Goal: Task Accomplishment & Management: Manage account settings

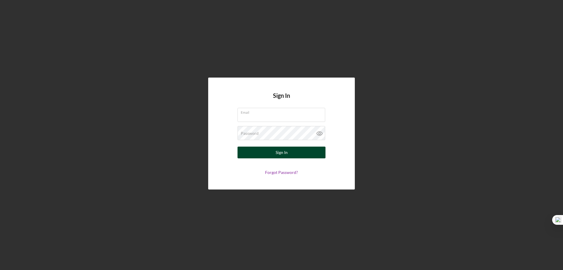
type input "[EMAIL_ADDRESS][DOMAIN_NAME]"
click at [279, 153] on div "Sign In" at bounding box center [282, 152] width 12 height 12
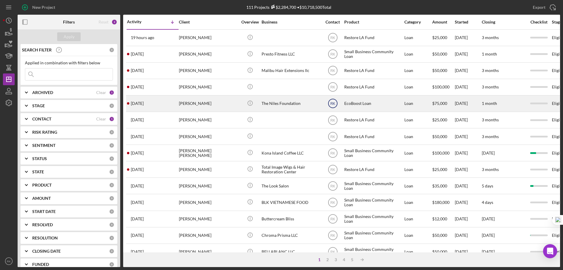
click at [332, 105] on text "RK" at bounding box center [332, 103] width 5 height 4
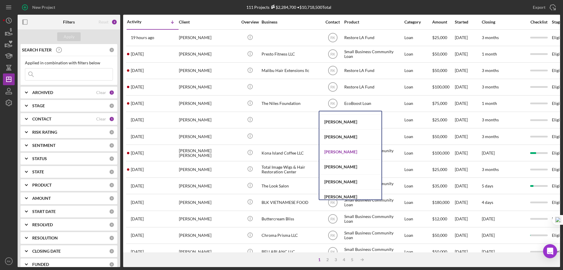
scroll to position [147, 0]
click at [333, 150] on div "Jaron Thexton" at bounding box center [350, 151] width 62 height 15
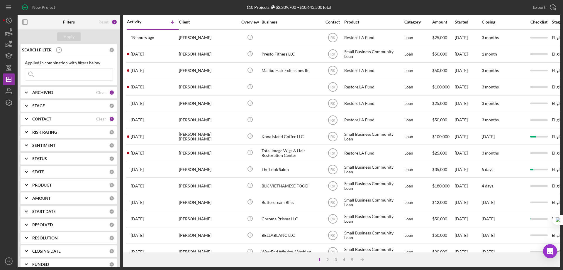
click at [35, 119] on b "CONTACT" at bounding box center [41, 118] width 19 height 5
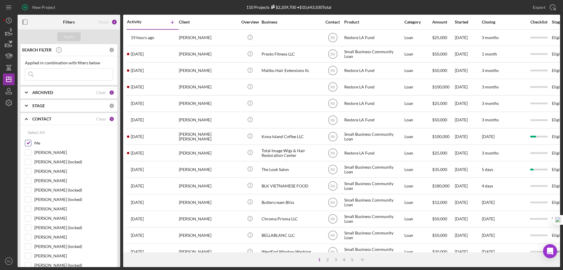
click at [28, 143] on input "Me" at bounding box center [28, 143] width 6 height 6
checkbox input "false"
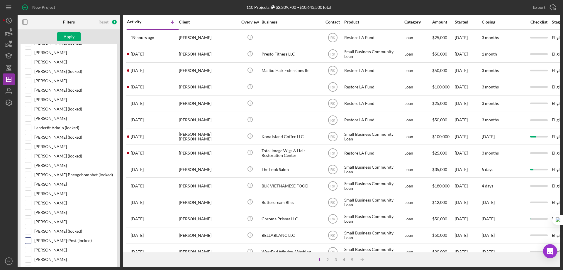
scroll to position [156, 0]
drag, startPoint x: 27, startPoint y: 259, endPoint x: 41, endPoint y: 204, distance: 56.7
click at [27, 259] on input "Cassandra Cervera" at bounding box center [28, 259] width 6 height 6
click at [74, 38] on button "Apply" at bounding box center [68, 36] width 23 height 9
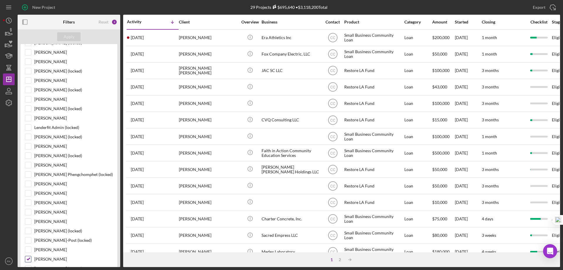
click at [27, 259] on input "Cassandra Cervera" at bounding box center [28, 259] width 6 height 6
checkbox input "false"
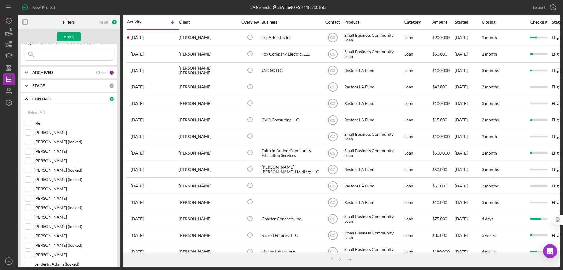
scroll to position [20, 0]
drag, startPoint x: 27, startPoint y: 126, endPoint x: 50, endPoint y: 89, distance: 43.5
click at [28, 124] on input "Me" at bounding box center [28, 123] width 6 height 6
checkbox input "true"
click at [67, 37] on div "Apply" at bounding box center [69, 36] width 11 height 9
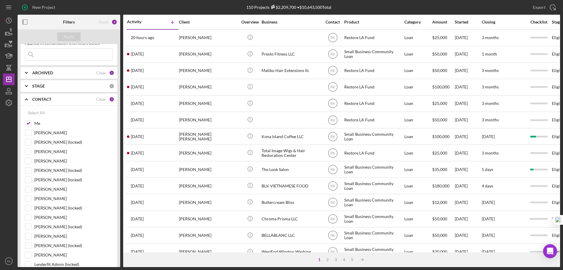
drag, startPoint x: 28, startPoint y: 100, endPoint x: 35, endPoint y: 99, distance: 7.1
click at [29, 99] on icon "Icon/Expander" at bounding box center [26, 99] width 15 height 15
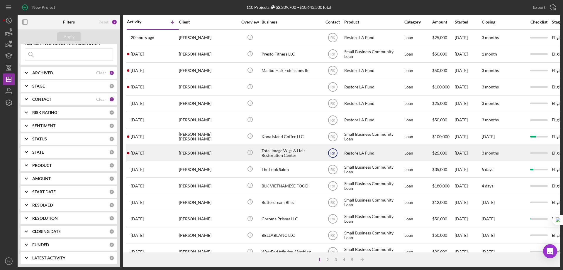
click at [332, 153] on text "RK" at bounding box center [332, 153] width 5 height 4
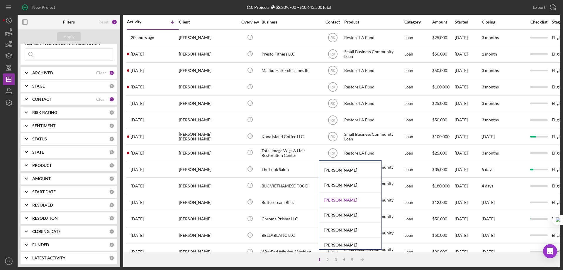
scroll to position [241, 0]
click at [332, 181] on div "Cassandra Cervera" at bounding box center [350, 181] width 62 height 15
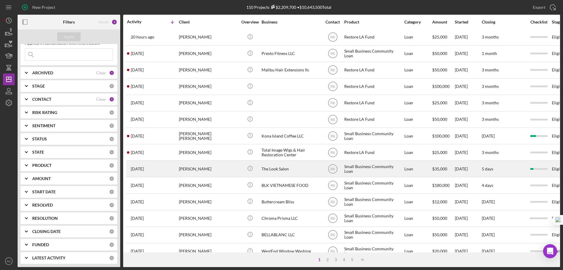
scroll to position [1, 0]
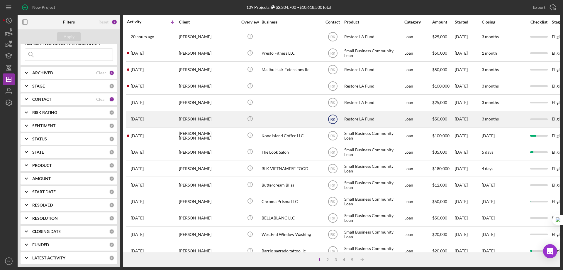
click at [334, 118] on text "RK" at bounding box center [332, 119] width 5 height 4
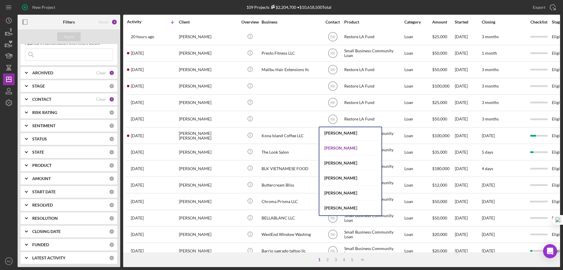
click at [332, 148] on div "Cassandra Cervera" at bounding box center [350, 147] width 62 height 15
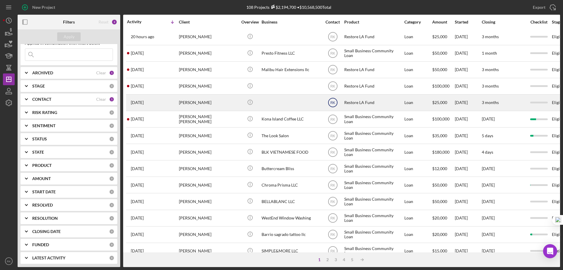
click at [333, 103] on text "RK" at bounding box center [332, 103] width 5 height 4
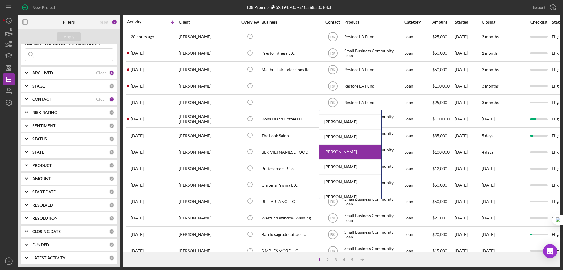
scroll to position [55, 0]
click at [335, 137] on div "Lameisha Williams" at bounding box center [350, 137] width 62 height 15
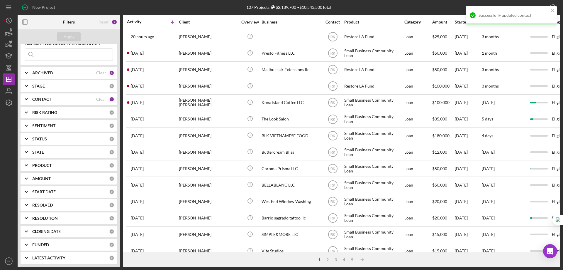
click at [334, 87] on text "RK" at bounding box center [332, 86] width 5 height 4
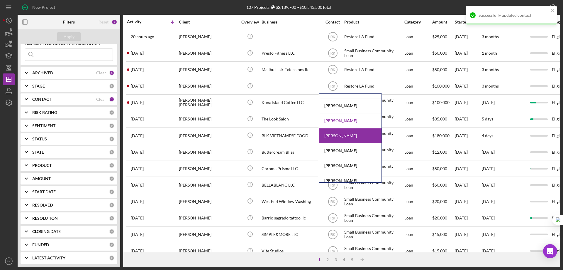
click at [333, 121] on div "Lameisha Williams" at bounding box center [350, 120] width 62 height 15
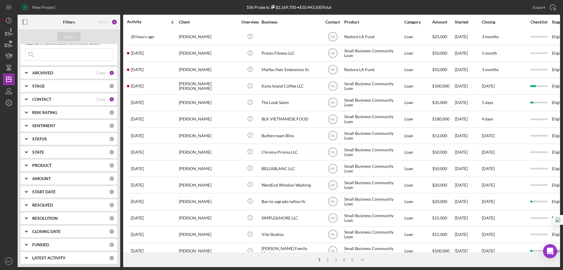
click at [41, 101] on b "CONTACT" at bounding box center [41, 99] width 19 height 5
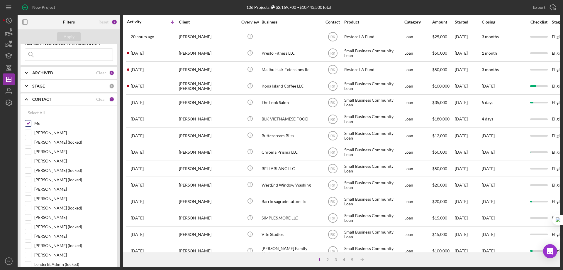
click at [28, 124] on input "Me" at bounding box center [28, 123] width 6 height 6
checkbox input "false"
click at [29, 218] on input "Lameisha Williams" at bounding box center [28, 217] width 6 height 6
click at [68, 36] on div "Apply" at bounding box center [69, 36] width 11 height 9
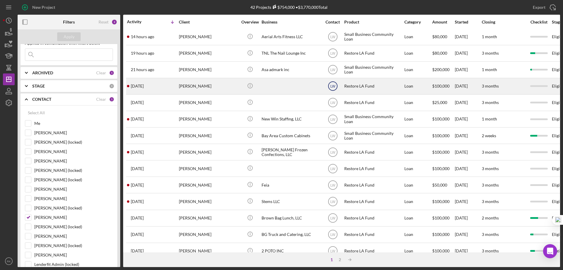
click at [332, 86] on text "LW" at bounding box center [332, 86] width 5 height 4
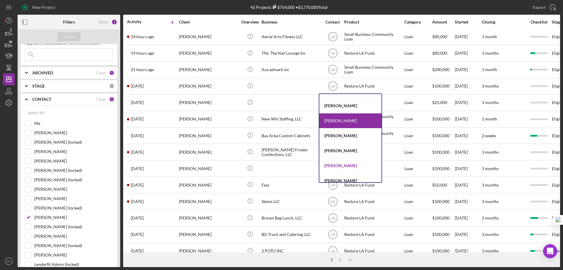
click at [334, 165] on div "Yash Abichandani" at bounding box center [350, 165] width 62 height 15
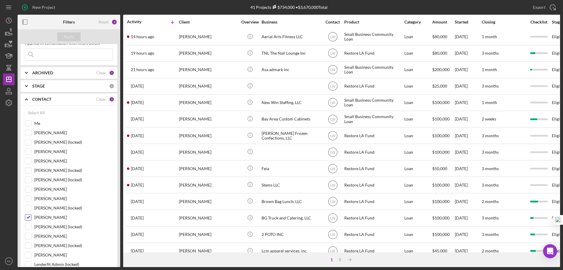
drag, startPoint x: 28, startPoint y: 218, endPoint x: 31, endPoint y: 173, distance: 44.3
click at [28, 218] on input "Lameisha Williams" at bounding box center [28, 217] width 6 height 6
checkbox input "false"
click at [27, 120] on div at bounding box center [28, 123] width 6 height 6
click at [28, 124] on input "Me" at bounding box center [28, 123] width 6 height 6
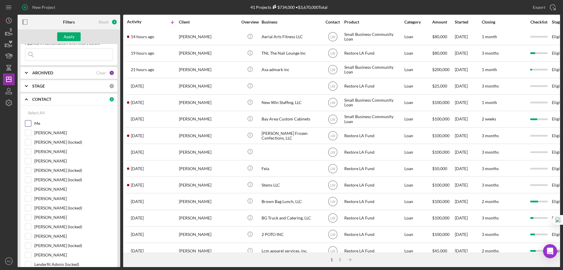
checkbox input "true"
click at [69, 34] on div "Apply" at bounding box center [69, 36] width 11 height 9
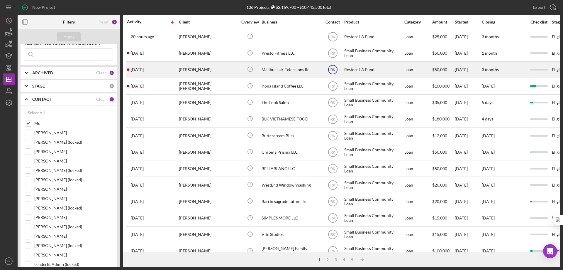
click at [332, 69] on text "RK" at bounding box center [332, 70] width 5 height 4
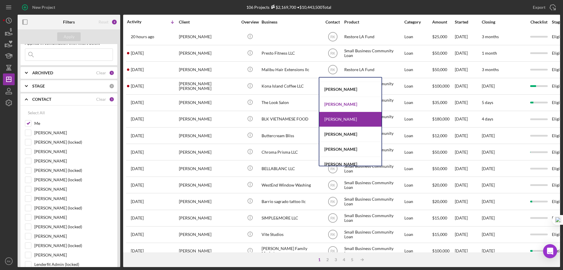
click at [331, 104] on div "Lameisha Williams" at bounding box center [350, 104] width 62 height 15
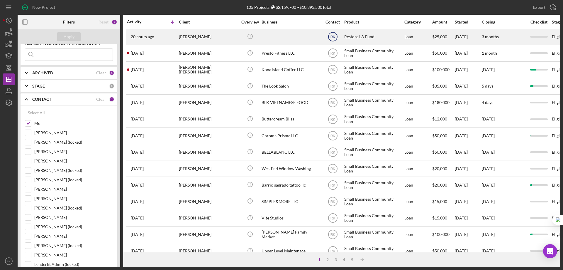
click at [334, 35] on text "RK" at bounding box center [332, 37] width 5 height 4
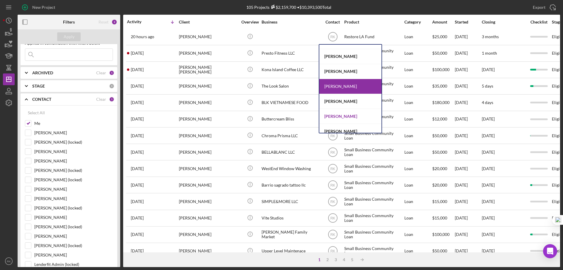
click at [336, 117] on div "Yash Abichandani" at bounding box center [350, 116] width 62 height 15
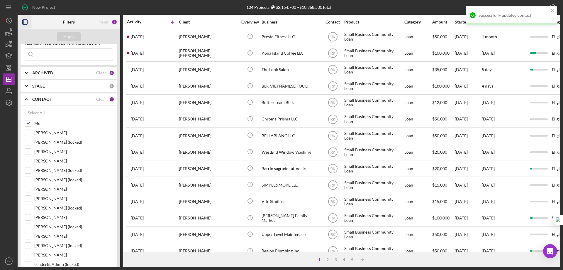
click at [26, 22] on icon "button" at bounding box center [24, 22] width 13 height 13
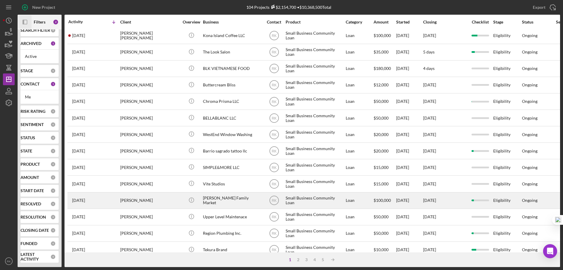
scroll to position [0, 0]
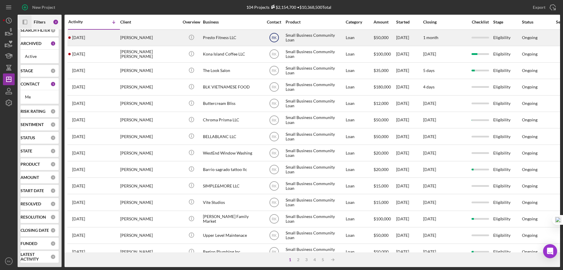
click at [273, 38] on text "RK" at bounding box center [274, 38] width 5 height 4
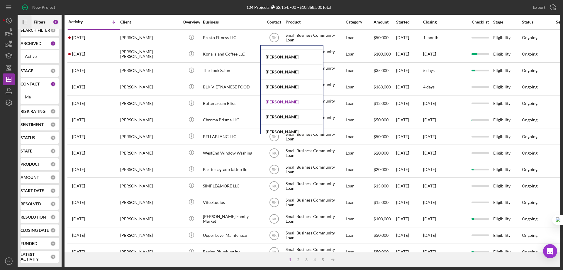
scroll to position [241, 0]
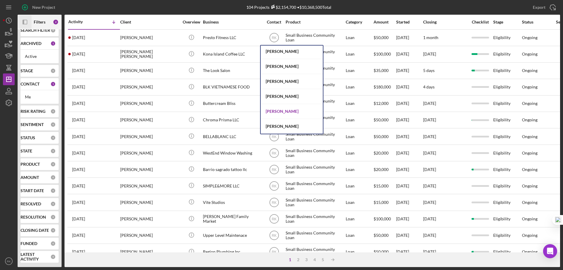
click at [279, 111] on div "Alberto Enriquez" at bounding box center [292, 111] width 62 height 15
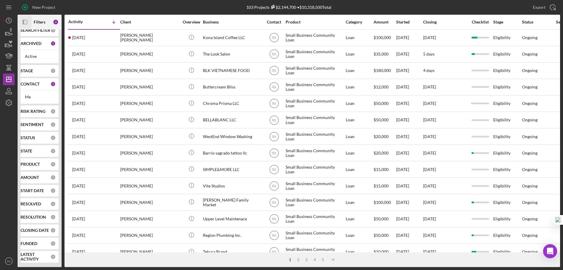
scroll to position [8, 0]
click at [24, 84] on b "CONTACT" at bounding box center [30, 84] width 19 height 5
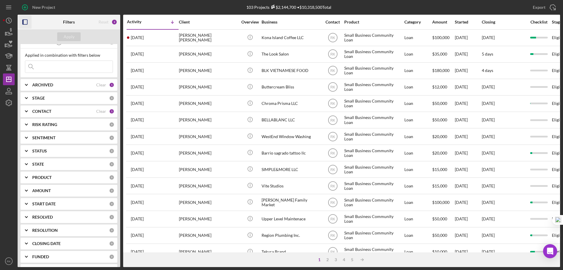
click at [33, 108] on icon "Icon/Expander" at bounding box center [26, 111] width 15 height 15
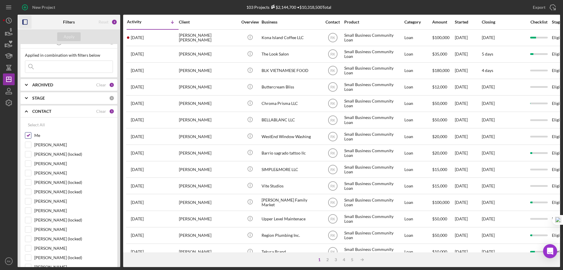
click at [27, 136] on input "Me" at bounding box center [28, 135] width 6 height 6
checkbox input "false"
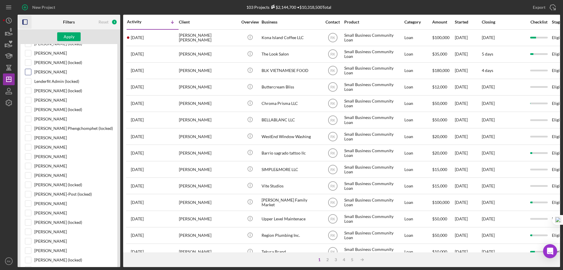
scroll to position [203, 0]
click at [26, 212] on input "Cassandra Cervera" at bounding box center [28, 212] width 6 height 6
checkbox input "true"
click at [67, 37] on div "Apply" at bounding box center [69, 36] width 11 height 9
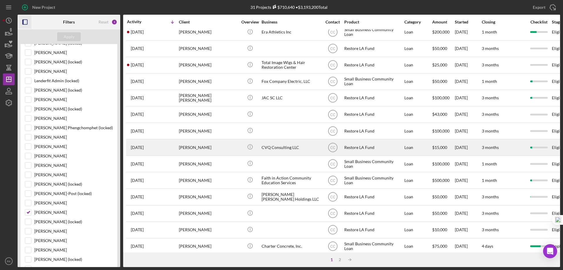
scroll to position [0, 0]
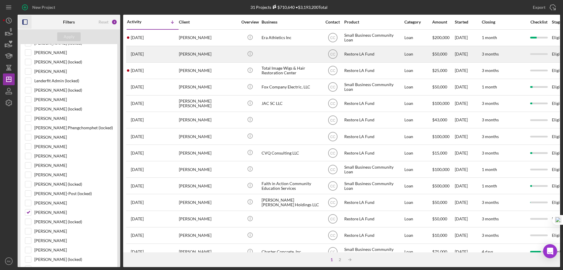
click at [194, 53] on div "Hediyeh Nikbakht" at bounding box center [208, 54] width 59 height 16
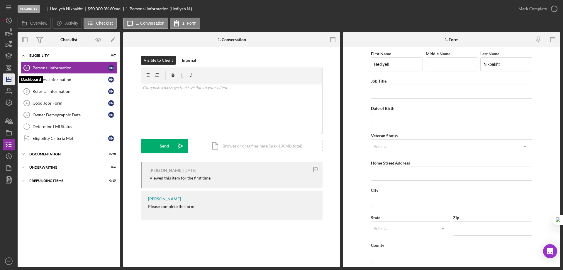
click at [7, 79] on line "button" at bounding box center [8, 79] width 5 height 0
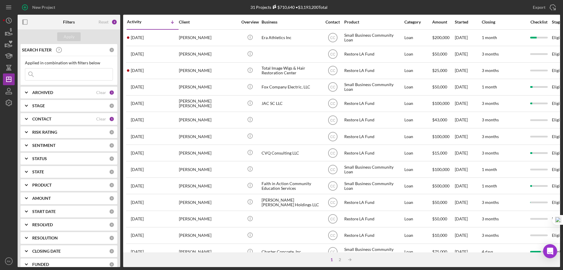
click at [46, 119] on b "CONTACT" at bounding box center [41, 118] width 19 height 5
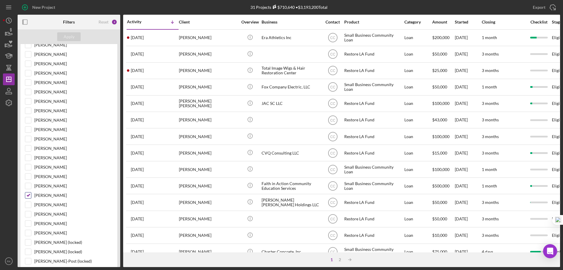
scroll to position [108, 0]
click at [26, 196] on input "Cassandra Cervera" at bounding box center [28, 195] width 6 height 6
checkbox input "false"
drag, startPoint x: 29, startPoint y: 148, endPoint x: 67, endPoint y: 80, distance: 77.7
click at [29, 148] on input "Jaron Thexton" at bounding box center [28, 148] width 6 height 6
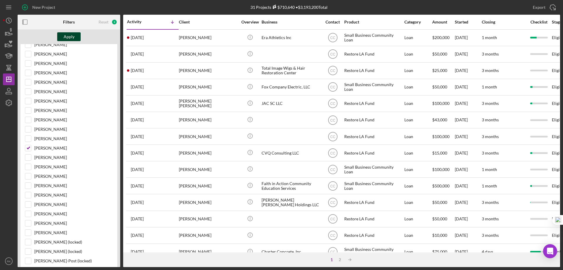
click at [68, 34] on div "Apply" at bounding box center [69, 36] width 11 height 9
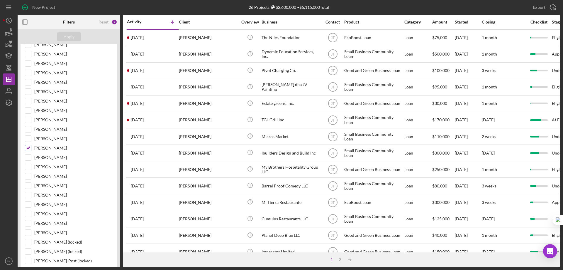
click at [29, 147] on input "Jaron Thexton" at bounding box center [28, 148] width 6 height 6
checkbox input "false"
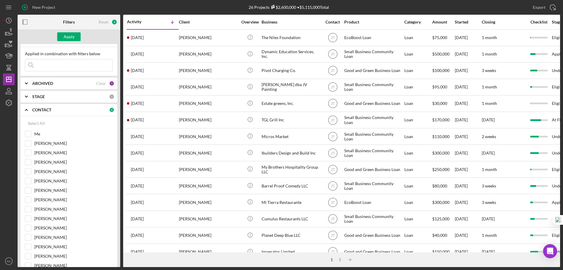
scroll to position [0, 0]
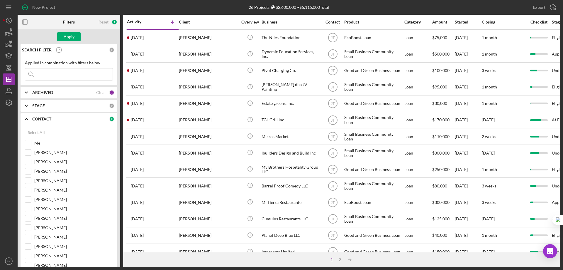
click at [28, 142] on input "Me" at bounding box center [28, 143] width 6 height 6
checkbox input "true"
click at [72, 36] on div "Apply" at bounding box center [69, 36] width 11 height 9
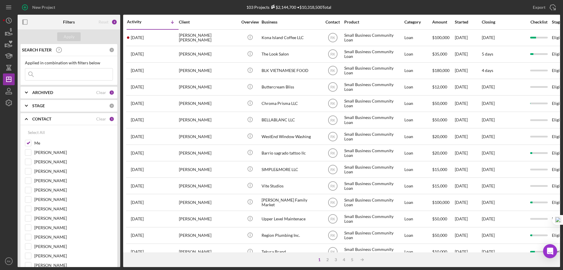
click at [23, 22] on rect "button" at bounding box center [23, 22] width 1 height 5
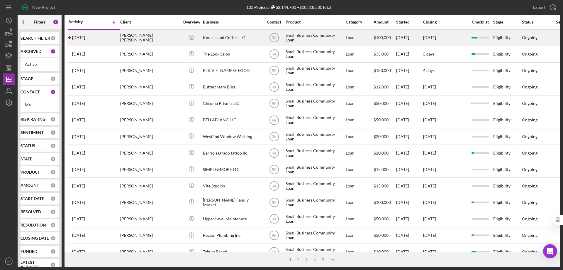
click at [131, 38] on div "Hanna Mejia Hans" at bounding box center [149, 38] width 59 height 16
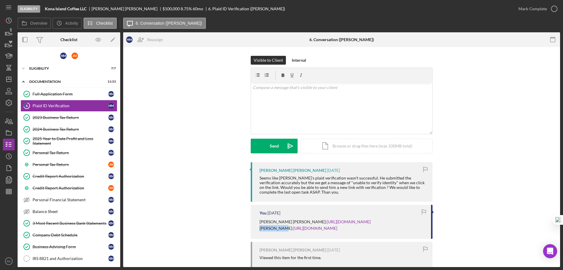
drag, startPoint x: 258, startPoint y: 233, endPoint x: 279, endPoint y: 235, distance: 21.2
click at [279, 235] on div "You 1 month ago Hanna Mejia Hans: https://verify.plaid.com/verify/idv_aom9BhEi3…" at bounding box center [342, 221] width 182 height 34
copy p "Jorge Mejia"
click at [261, 91] on div "v Color teal Color pink Remove color Add row above Add row below Add column bef…" at bounding box center [341, 107] width 181 height 51
click at [253, 87] on p "Please h" at bounding box center [342, 87] width 178 height 6
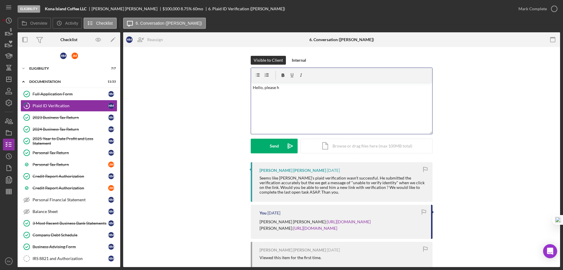
click at [280, 87] on p "Hello, please h" at bounding box center [342, 87] width 178 height 6
drag, startPoint x: 351, startPoint y: 242, endPoint x: 281, endPoint y: 235, distance: 69.6
click at [281, 231] on p "Jorge Mejia: https://verify.plaid.com/verify/idv_bPfNnyz1GuER8S?key=909e8fc6ee3…" at bounding box center [315, 228] width 111 height 6
copy link "https://verify.plaid.com/verify/idv_bPfNnyz1GuER8S?key=909e8fc6ee34cf7d7d286c3a…"
click at [322, 88] on p "Hello, please have Jorge retry again." at bounding box center [342, 87] width 178 height 6
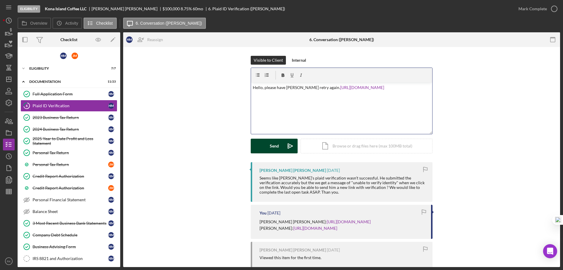
click at [273, 147] on div "Send" at bounding box center [274, 145] width 9 height 15
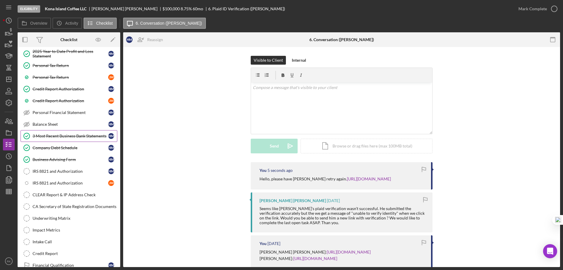
scroll to position [88, 0]
click at [71, 171] on div "IRS 8821 and Authorization" at bounding box center [71, 170] width 76 height 5
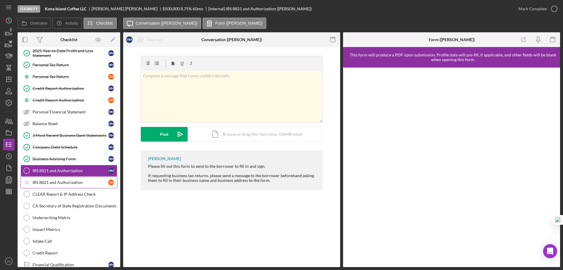
click at [72, 184] on div "IRS 8821 and Authorization" at bounding box center [71, 182] width 76 height 5
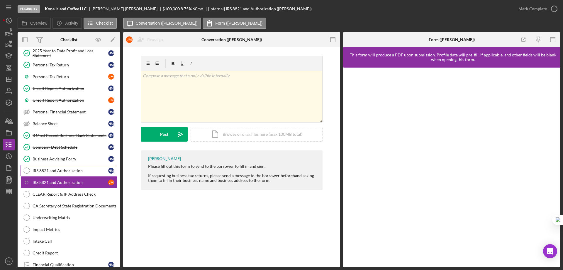
click at [72, 172] on div "IRS 8821 and Authorization" at bounding box center [71, 170] width 76 height 5
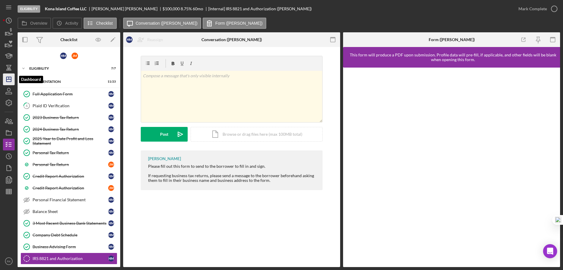
click at [9, 80] on icon "Icon/Dashboard" at bounding box center [8, 79] width 15 height 15
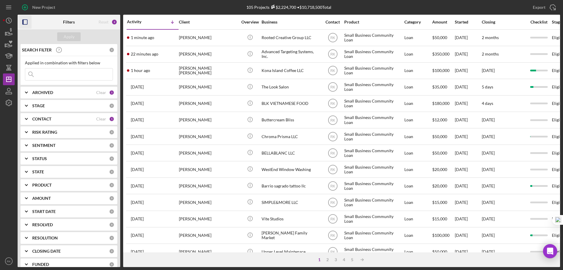
click at [28, 21] on icon "button" at bounding box center [24, 22] width 13 height 13
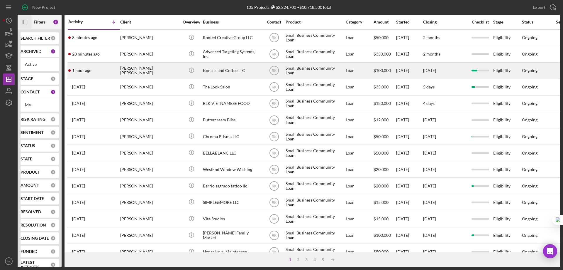
click at [210, 73] on div "Kona Island Coffee LLC" at bounding box center [232, 71] width 59 height 16
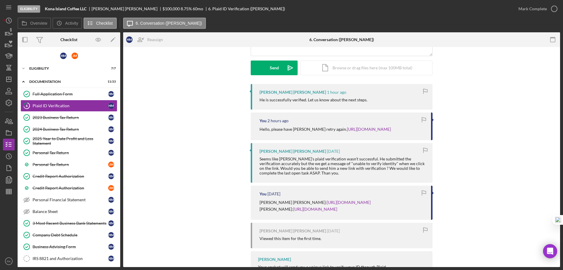
scroll to position [78, 0]
drag, startPoint x: 258, startPoint y: 208, endPoint x: 292, endPoint y: 210, distance: 33.5
click at [292, 210] on div "You 1 month ago Hanna Mejia Hans: https://verify.plaid.com/verify/idv_aom9BhEi3…" at bounding box center [342, 202] width 182 height 34
copy p "Hanna Mejia Hans"
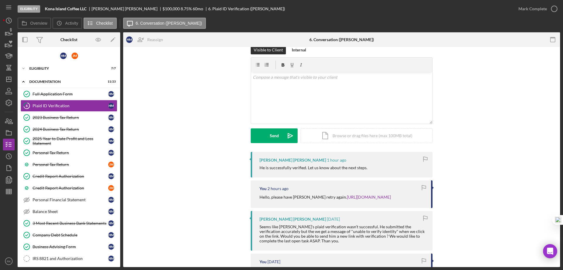
scroll to position [0, 0]
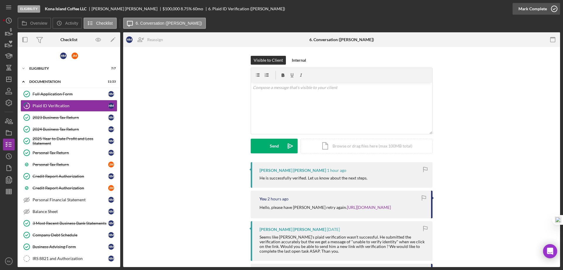
click at [554, 6] on circle "button" at bounding box center [554, 9] width 6 height 6
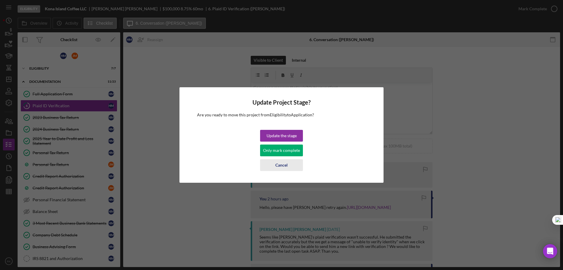
click at [288, 164] on button "Cancel" at bounding box center [281, 165] width 43 height 12
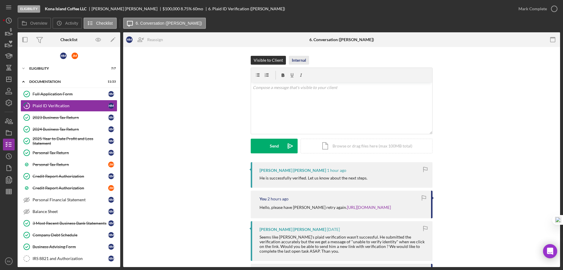
click at [295, 59] on div "Internal" at bounding box center [299, 60] width 14 height 9
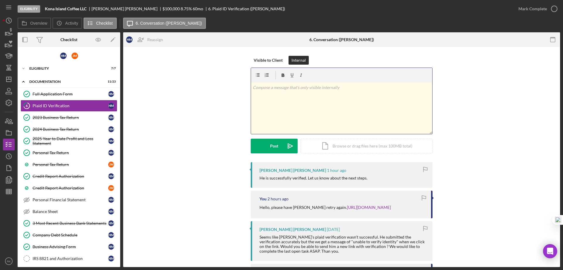
click at [290, 90] on p at bounding box center [342, 87] width 178 height 6
drag, startPoint x: 280, startPoint y: 147, endPoint x: 292, endPoint y: 136, distance: 16.8
click at [280, 147] on button "Post Icon/icon-invite-send" at bounding box center [274, 145] width 47 height 15
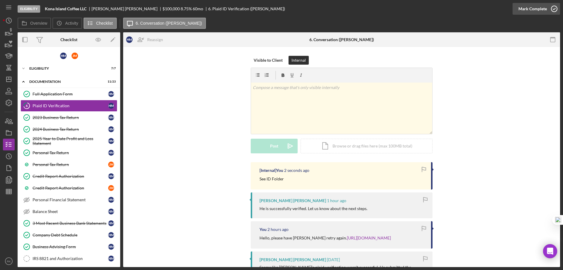
click at [556, 10] on icon "button" at bounding box center [554, 8] width 15 height 15
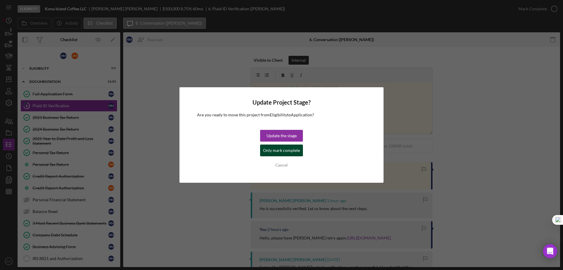
click at [273, 153] on div "Only mark complete" at bounding box center [281, 150] width 37 height 12
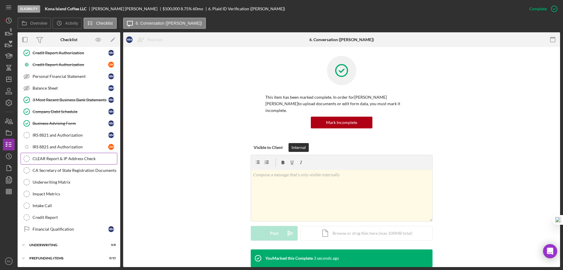
scroll to position [123, 0]
click at [60, 135] on div "IRS 8821 and Authorization" at bounding box center [71, 134] width 76 height 5
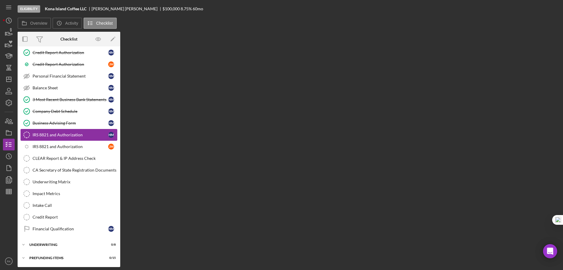
scroll to position [123, 0]
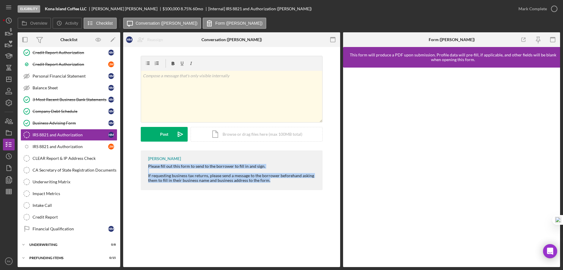
drag, startPoint x: 147, startPoint y: 166, endPoint x: 263, endPoint y: 182, distance: 117.2
click at [271, 181] on div "Raymond Ko Please fill out this form to send to the borrower to fill in and sig…" at bounding box center [232, 170] width 182 height 40
copy div "Please fill out this form to send to the borrower to fill in and sign. If reque…"
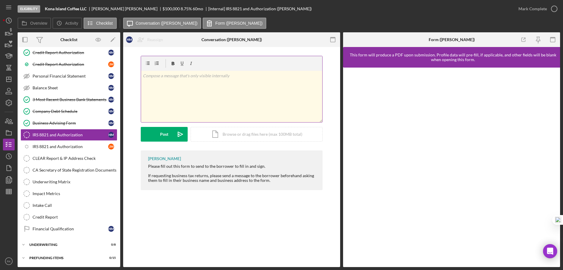
click at [163, 75] on p at bounding box center [232, 75] width 178 height 6
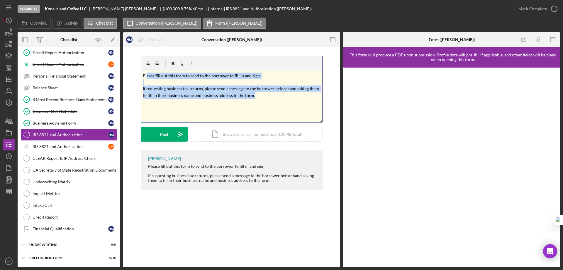
drag, startPoint x: 259, startPoint y: 96, endPoint x: 146, endPoint y: 76, distance: 115.0
click at [146, 76] on p "Please fill out this form to send to the borrower to fill in and sign. If reque…" at bounding box center [232, 85] width 178 height 26
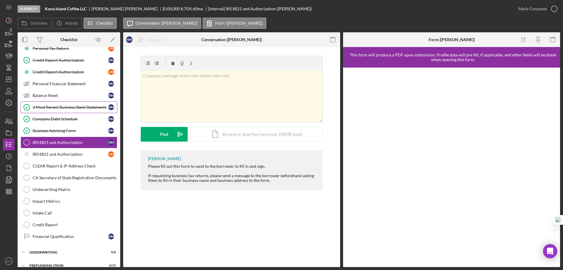
scroll to position [114, 0]
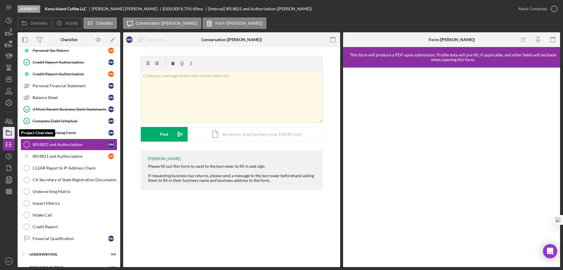
click at [11, 133] on icon "button" at bounding box center [8, 132] width 15 height 15
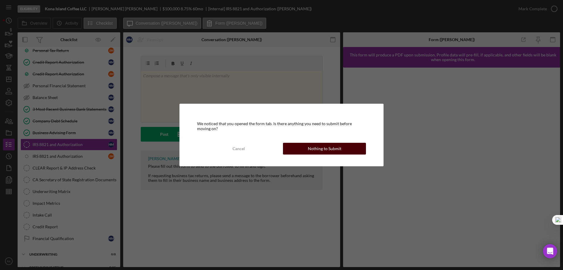
click at [304, 151] on button "Nothing to Submit" at bounding box center [324, 149] width 83 height 12
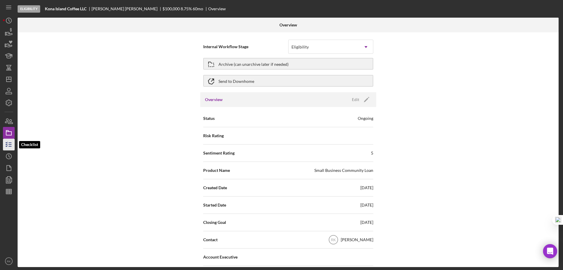
click at [11, 140] on icon "button" at bounding box center [8, 144] width 15 height 15
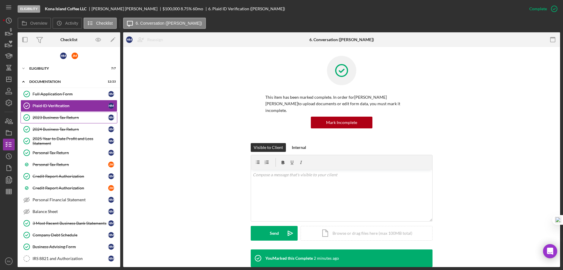
click at [55, 121] on link "2023 Business Tax Return 2023 Business Tax Return H M" at bounding box center [69, 117] width 97 height 12
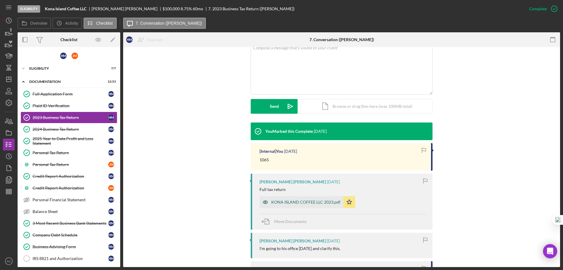
scroll to position [127, 0]
click at [297, 199] on div "KONA ISLAND COFFEE LLC 2023.pdf" at bounding box center [305, 201] width 69 height 5
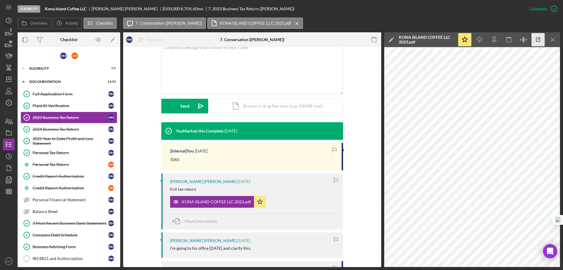
click at [541, 38] on icon "button" at bounding box center [538, 39] width 13 height 13
drag, startPoint x: 49, startPoint y: 127, endPoint x: 72, endPoint y: 133, distance: 23.2
click at [50, 128] on div "2024 Business Tax Return" at bounding box center [71, 129] width 76 height 5
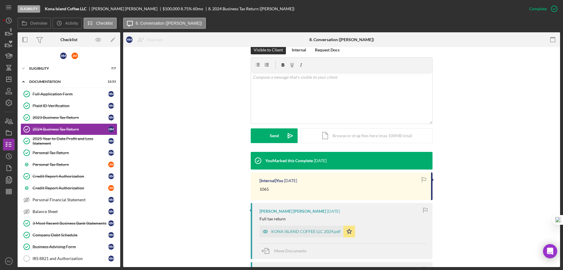
scroll to position [98, 0]
click at [304, 228] on div "KONA ISLAND COFFEE LLC 2024.pdf" at bounding box center [305, 230] width 69 height 5
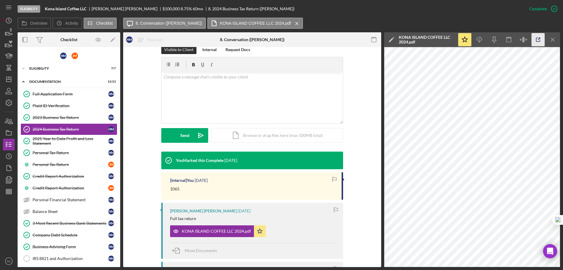
click at [537, 38] on icon "button" at bounding box center [538, 39] width 13 height 13
click at [46, 97] on link "Full Application Form Full Application Form H M" at bounding box center [69, 94] width 97 height 12
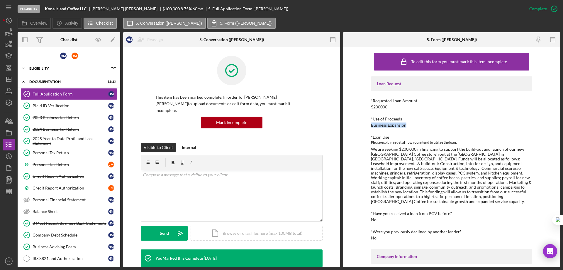
drag, startPoint x: 370, startPoint y: 124, endPoint x: 405, endPoint y: 124, distance: 34.6
click at [405, 124] on div "To edit this form you must mark this item incomplete Loan Request *Requested Lo…" at bounding box center [451, 157] width 217 height 220
copy div "Business Expansion"
drag, startPoint x: 51, startPoint y: 71, endPoint x: 51, endPoint y: 74, distance: 2.9
click at [51, 71] on div "Icon/Expander Eligibility 7 / 7" at bounding box center [69, 68] width 103 height 12
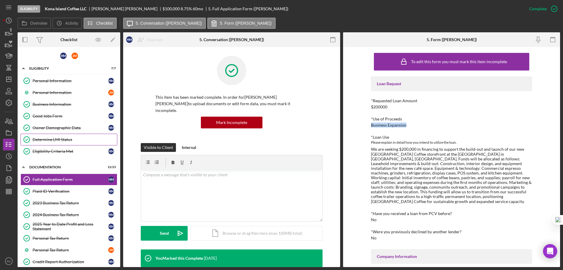
drag, startPoint x: 63, startPoint y: 141, endPoint x: 102, endPoint y: 142, distance: 39.3
click at [63, 141] on div "Determine LMI Status" at bounding box center [75, 139] width 84 height 5
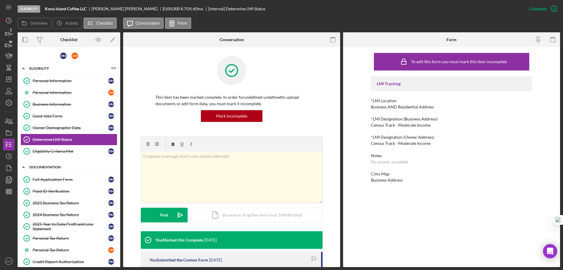
drag, startPoint x: 57, startPoint y: 177, endPoint x: 66, endPoint y: 171, distance: 11.2
click at [57, 177] on div "Full Application Form" at bounding box center [71, 179] width 76 height 5
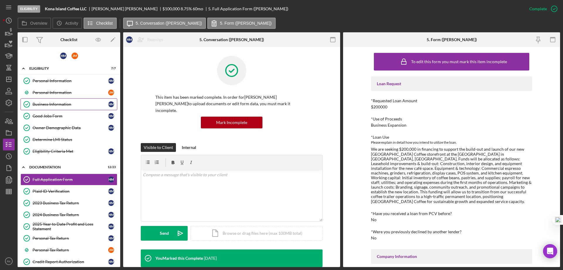
click at [53, 106] on div "Business Information" at bounding box center [71, 104] width 76 height 5
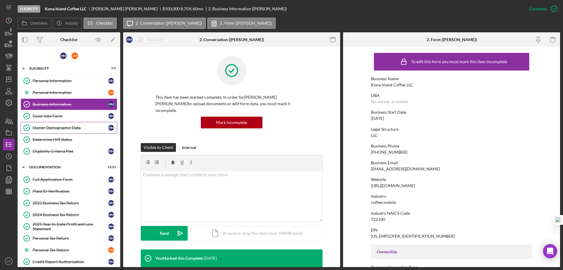
drag, startPoint x: 57, startPoint y: 127, endPoint x: 75, endPoint y: 126, distance: 18.2
click at [57, 126] on div "Owner Demographic Data" at bounding box center [71, 127] width 76 height 5
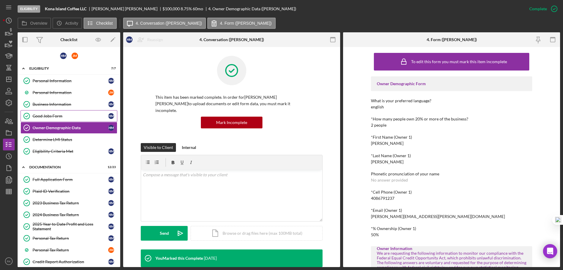
click at [55, 116] on div "Good Jobs Form" at bounding box center [71, 116] width 76 height 5
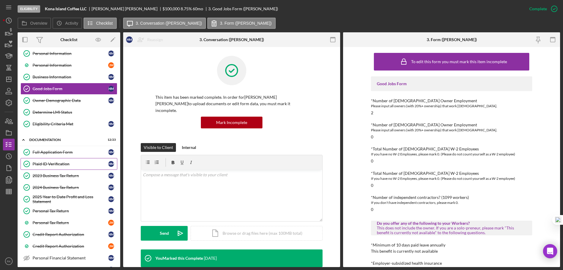
scroll to position [68, 0]
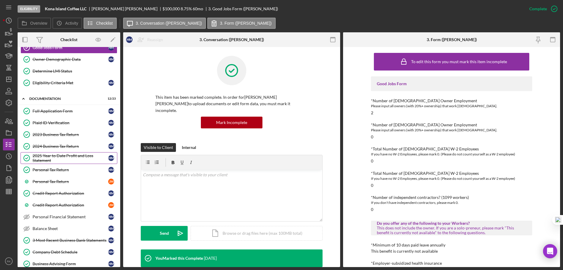
drag, startPoint x: 54, startPoint y: 159, endPoint x: 72, endPoint y: 155, distance: 18.4
click at [54, 159] on div "2025 Year to Date Profit and Loss Statement" at bounding box center [71, 157] width 76 height 9
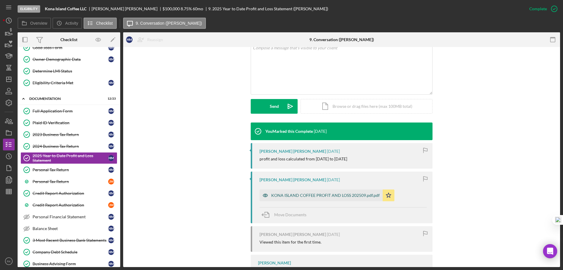
scroll to position [127, 0]
click at [304, 191] on div "KONA ISLAND COFFEE PROFIT AND LOSS 202509.pdf.pdf" at bounding box center [321, 195] width 123 height 12
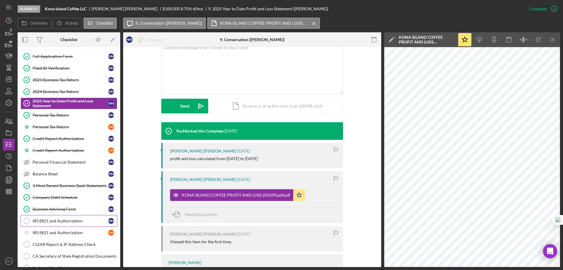
scroll to position [137, 0]
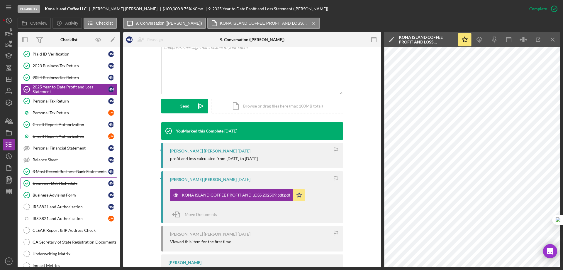
drag, startPoint x: 63, startPoint y: 182, endPoint x: 113, endPoint y: 174, distance: 50.8
click at [63, 182] on div "Company Debt Schedule" at bounding box center [71, 183] width 76 height 5
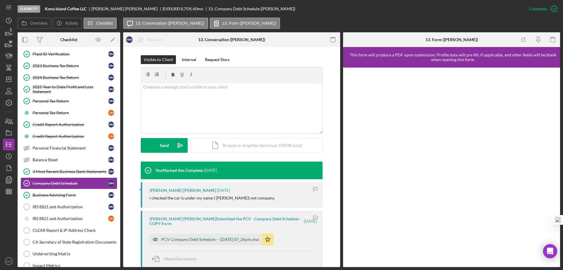
scroll to position [88, 0]
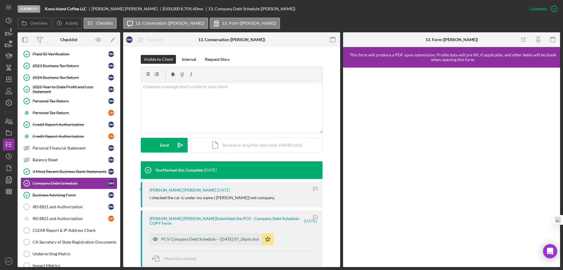
click at [210, 233] on div "PCV Company Debt Schedule -- 2025-09-29 07_26pm.xlsx" at bounding box center [206, 239] width 112 height 12
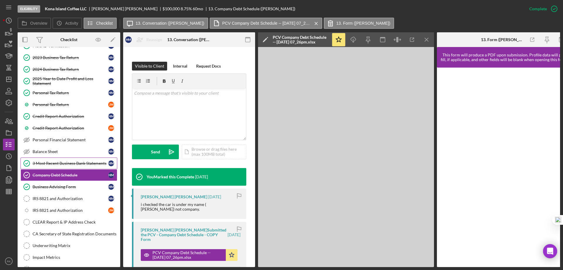
click at [75, 162] on div "3 Most Recent Business Bank Statements" at bounding box center [71, 163] width 76 height 5
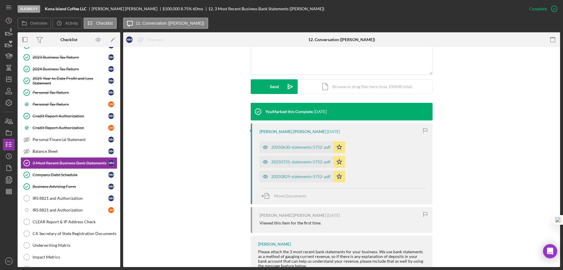
scroll to position [147, 0]
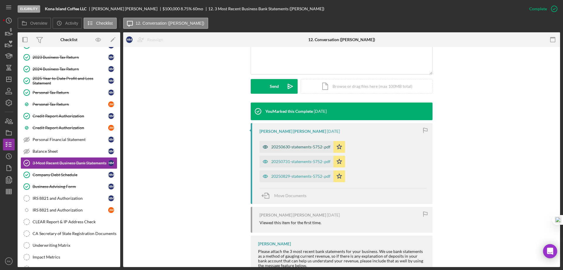
click at [292, 144] on div "20250630-statements-5752-.pdf" at bounding box center [300, 146] width 59 height 5
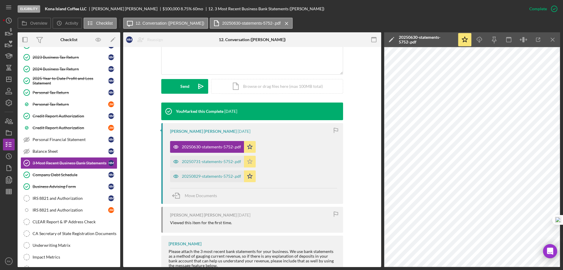
click at [217, 159] on div "20250731-statements-5752-.pdf" at bounding box center [211, 161] width 59 height 5
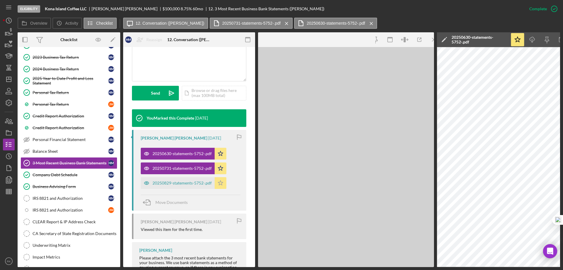
scroll to position [153, 0]
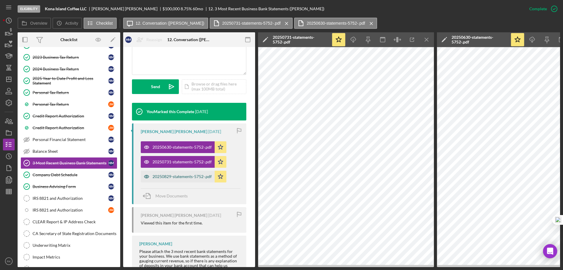
click at [189, 174] on div "20250829-statements-5752-.pdf" at bounding box center [182, 176] width 59 height 5
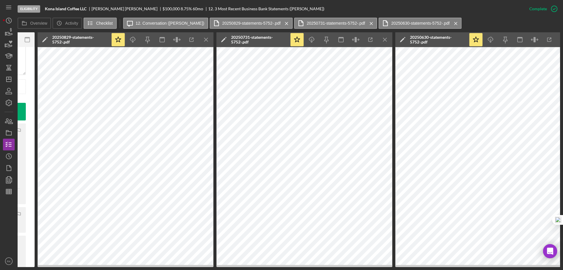
scroll to position [0, 222]
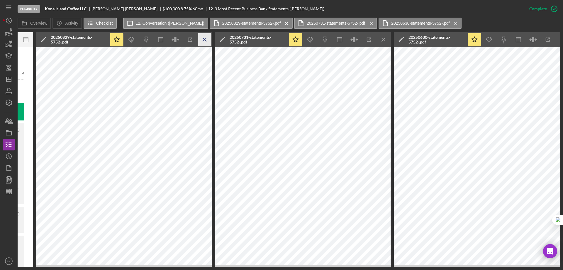
click at [207, 40] on icon "Icon/Menu Close" at bounding box center [204, 39] width 13 height 13
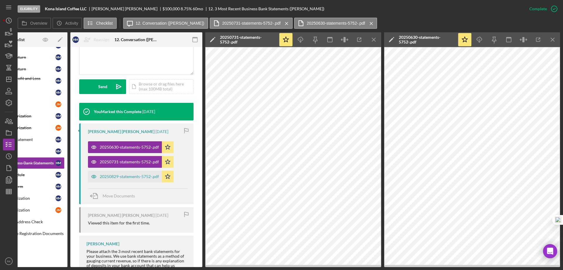
scroll to position [0, 53]
click at [373, 42] on icon "Icon/Menu Close" at bounding box center [374, 39] width 13 height 13
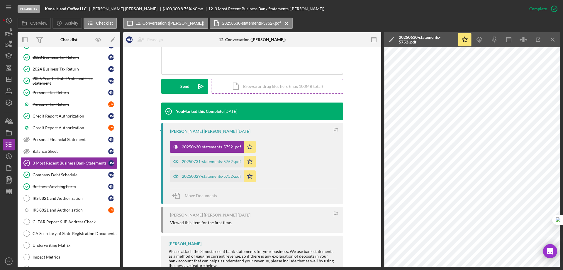
drag, startPoint x: 555, startPoint y: 40, endPoint x: 421, endPoint y: 74, distance: 138.0
click at [555, 40] on icon "Icon/Menu Close" at bounding box center [552, 39] width 13 height 13
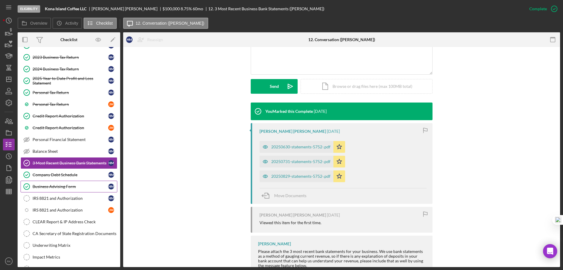
click at [54, 187] on div "Business Advising Form" at bounding box center [71, 186] width 76 height 5
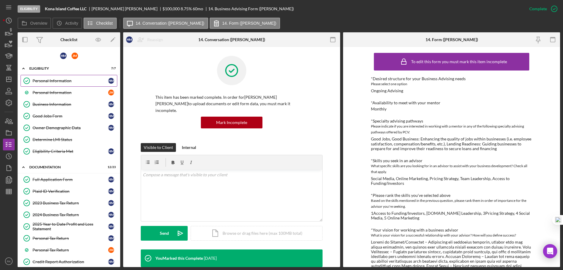
click at [62, 76] on link "Personal Information Personal Information H M" at bounding box center [69, 81] width 97 height 12
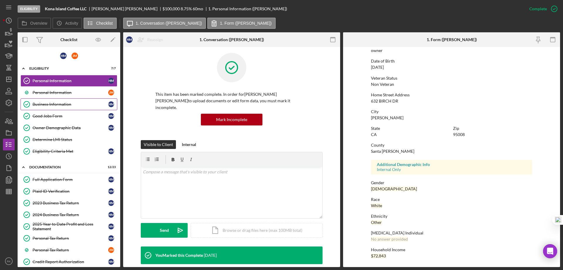
scroll to position [3, 0]
click at [46, 94] on div "Personal Information" at bounding box center [71, 92] width 76 height 5
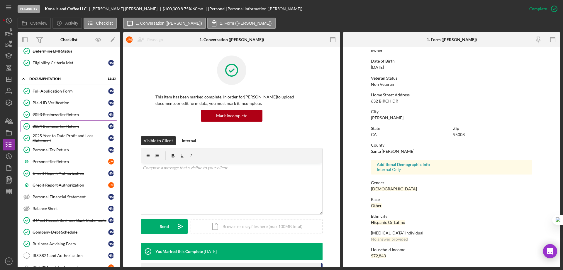
scroll to position [88, 0]
drag, startPoint x: 62, startPoint y: 124, endPoint x: 101, endPoint y: 123, distance: 38.7
click at [62, 124] on div "2024 Business Tax Return" at bounding box center [71, 126] width 76 height 5
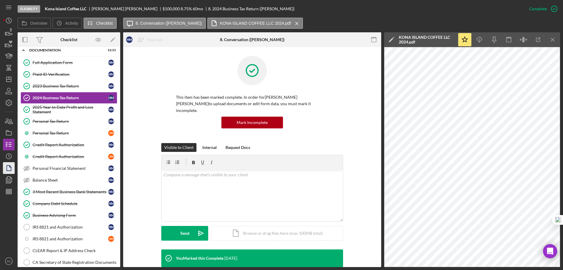
scroll to position [115, 0]
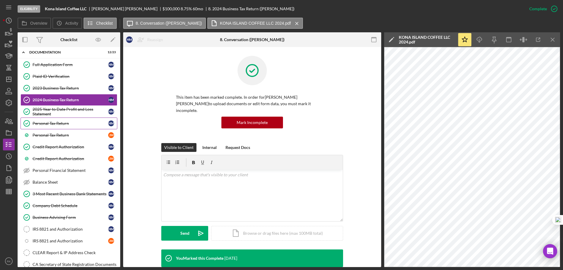
drag, startPoint x: 55, startPoint y: 128, endPoint x: 60, endPoint y: 127, distance: 5.8
click at [55, 128] on link "Personal Tax Return Personal Tax Return H M" at bounding box center [69, 123] width 97 height 12
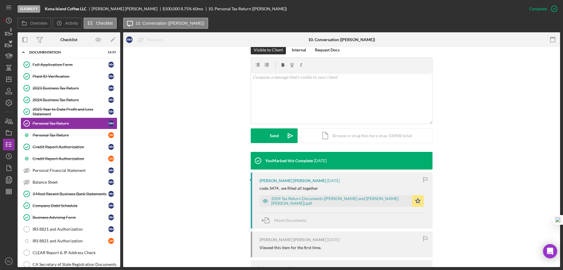
scroll to position [98, 0]
click at [320, 200] on div "Hanna Mejia Hans 7 days ago code 3474 , we filled all together 2024 Tax Return …" at bounding box center [342, 200] width 182 height 56
click at [335, 196] on div "2024 Tax Return Documents (MEJIA JORGE L and HANNA MEJIA HANS).pdf" at bounding box center [340, 200] width 138 height 9
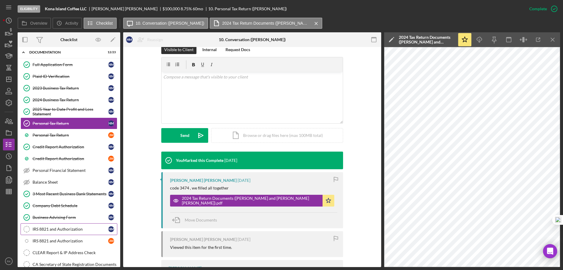
click at [72, 232] on link "IRS 8821 and Authorization IRS 8821 and Authorization H M" at bounding box center [69, 229] width 97 height 12
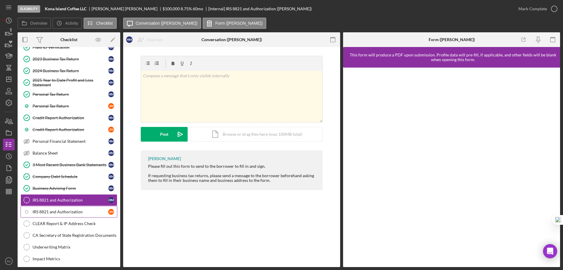
scroll to position [144, 0]
click at [70, 210] on div "IRS 8821 and Authorization" at bounding box center [71, 211] width 76 height 5
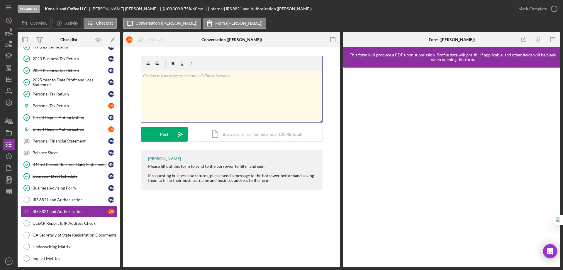
click at [191, 79] on div "v Color teal Color pink Remove color Add row above Add row below Add column bef…" at bounding box center [231, 96] width 181 height 51
drag, startPoint x: 229, startPoint y: 78, endPoint x: 141, endPoint y: 76, distance: 87.7
click at [141, 76] on div "v Color teal Color pink Remove color Add row above Add row below Add column bef…" at bounding box center [231, 96] width 181 height 51
copy p "Borrower consent form requested 10/6/2025"
click at [164, 132] on div "Post" at bounding box center [164, 134] width 8 height 15
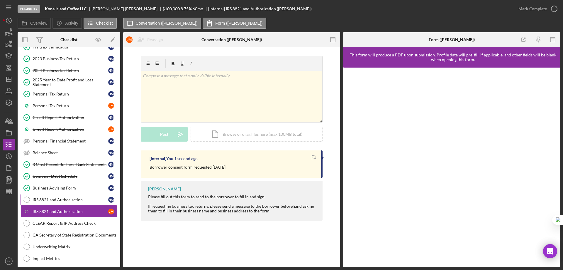
click at [77, 198] on div "IRS 8821 and Authorization" at bounding box center [71, 199] width 76 height 5
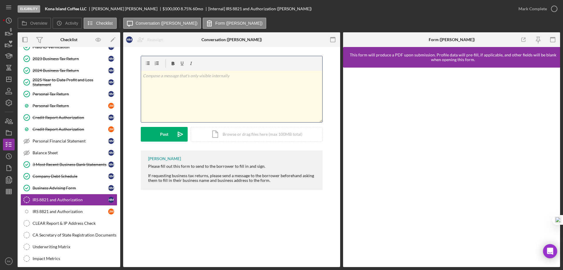
click at [151, 79] on div "v Color teal Color pink Remove color Add row above Add row below Add column bef…" at bounding box center [231, 96] width 181 height 51
click at [161, 136] on div "Post" at bounding box center [164, 134] width 8 height 15
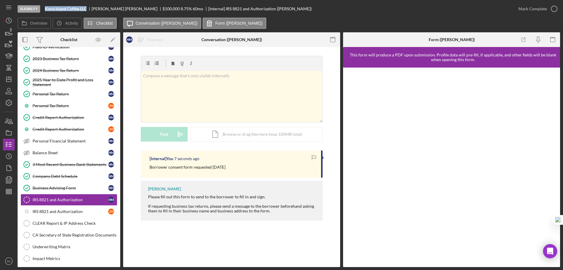
drag, startPoint x: 46, startPoint y: 7, endPoint x: 87, endPoint y: 9, distance: 40.5
click at [87, 9] on b "Kona Island Coffee LLC" at bounding box center [66, 8] width 42 height 5
copy b "Kona Island Coffee LLC"
drag, startPoint x: 73, startPoint y: 236, endPoint x: 94, endPoint y: 229, distance: 22.4
click at [73, 235] on div "CA Secretary of State Registration Documents" at bounding box center [75, 234] width 84 height 5
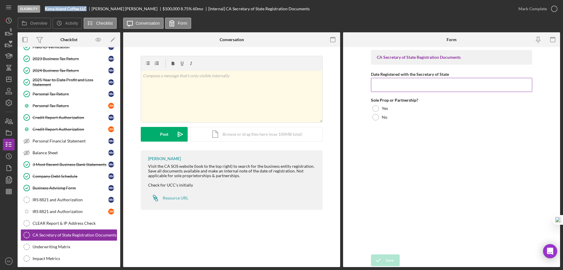
click at [396, 87] on input "Date Registered with the Secretary of State" at bounding box center [451, 85] width 161 height 14
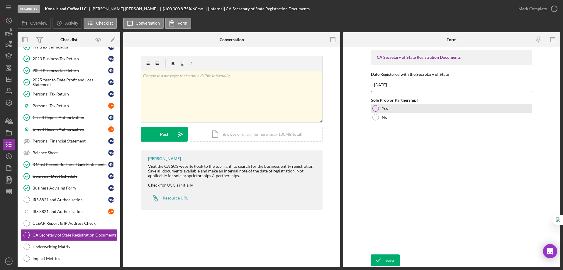
type input "8/1/2022"
click at [376, 107] on div at bounding box center [376, 108] width 6 height 6
click at [391, 258] on div "Save" at bounding box center [390, 260] width 8 height 12
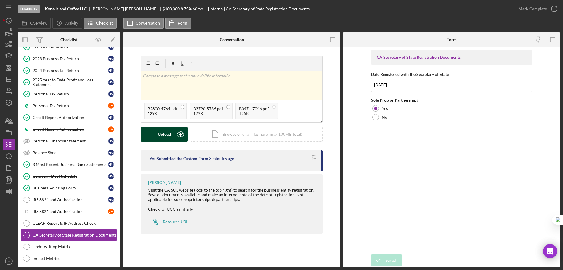
click at [163, 131] on div "Upload" at bounding box center [164, 134] width 13 height 15
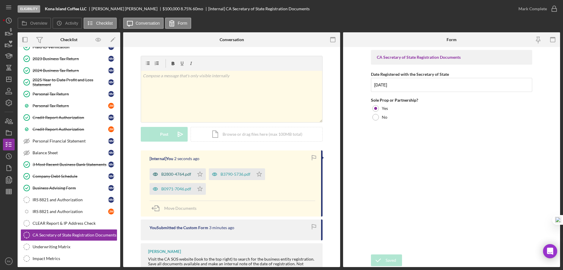
click at [183, 174] on div "B2800-4764.pdf" at bounding box center [176, 174] width 30 height 5
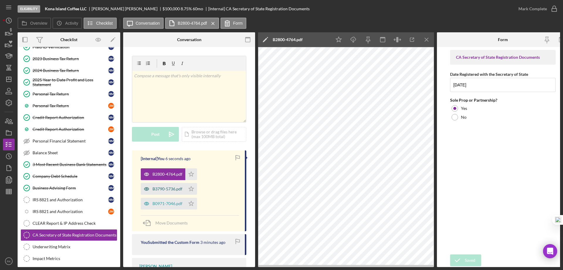
click at [171, 189] on div "B3790-5736.pdf" at bounding box center [168, 188] width 30 height 5
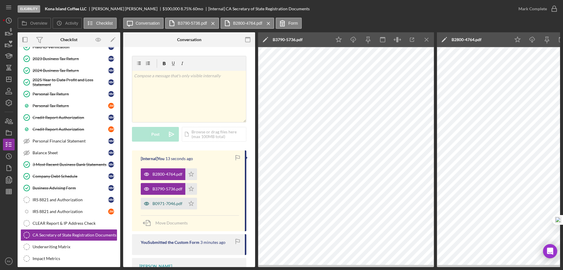
click at [174, 206] on div "B0971-7046.pdf" at bounding box center [168, 203] width 30 height 5
click at [190, 175] on polygon "button" at bounding box center [191, 173] width 5 height 5
click at [191, 188] on icon "Icon/Star" at bounding box center [191, 189] width 12 height 12
click at [191, 204] on icon "Icon/Star" at bounding box center [191, 203] width 12 height 12
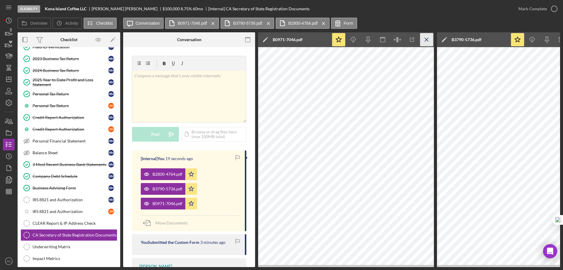
click at [425, 39] on icon "Icon/Menu Close" at bounding box center [426, 39] width 13 height 13
click at [428, 41] on line "button" at bounding box center [426, 39] width 3 height 3
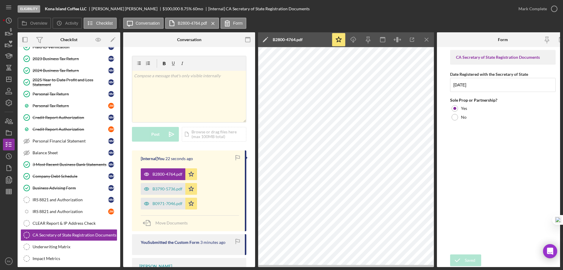
click at [429, 40] on icon "Icon/Menu Close" at bounding box center [426, 39] width 13 height 13
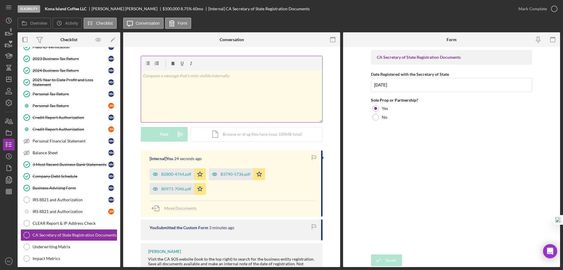
click at [182, 82] on div "v Color teal Color pink Remove color Add row above Add row below Add column bef…" at bounding box center [231, 96] width 181 height 51
click at [172, 131] on button "Post Icon/icon-invite-send" at bounding box center [164, 134] width 47 height 15
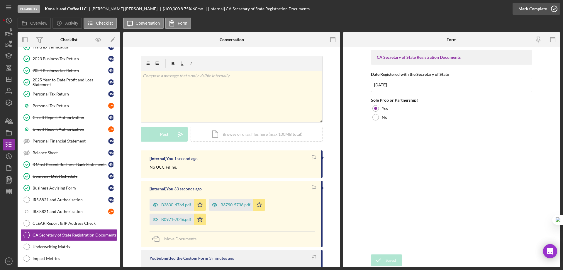
click at [553, 9] on icon "button" at bounding box center [554, 8] width 15 height 15
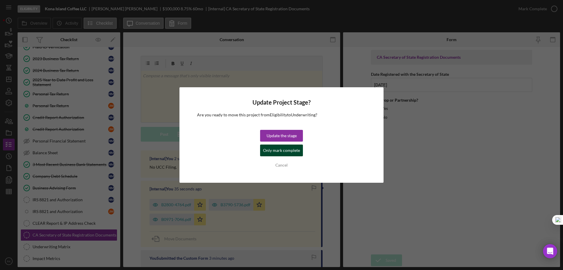
click at [277, 153] on div "Only mark complete" at bounding box center [281, 150] width 37 height 12
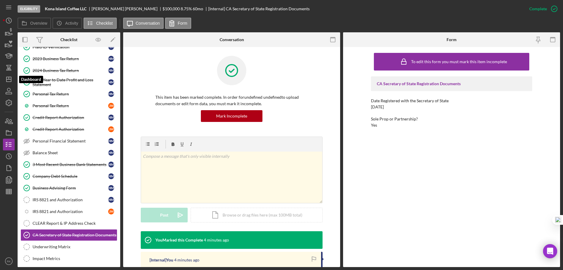
drag, startPoint x: 9, startPoint y: 79, endPoint x: 17, endPoint y: 100, distance: 22.0
click at [9, 79] on line "button" at bounding box center [8, 79] width 5 height 0
